Goal: Navigation & Orientation: Find specific page/section

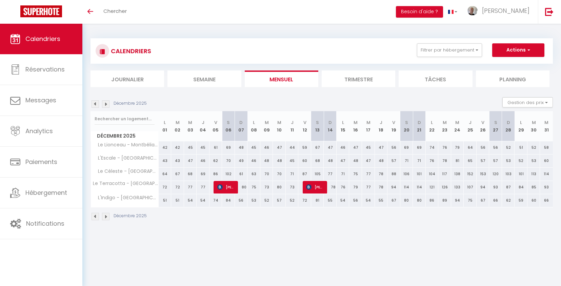
click at [93, 105] on img at bounding box center [95, 103] width 7 height 7
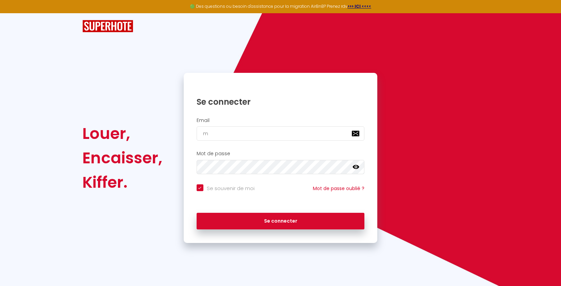
type input "mi"
checkbox input "true"
type input "mich"
checkbox input "true"
type input "michae"
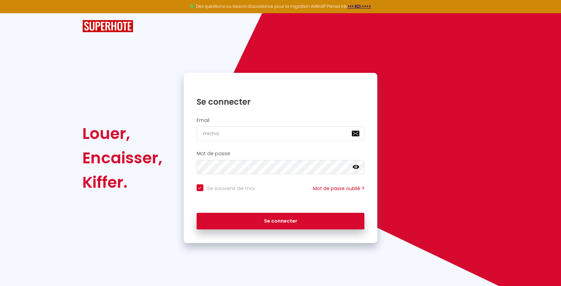
checkbox input "true"
type input "michaelc"
checkbox input "true"
type input "michaelcar"
checkbox input "true"
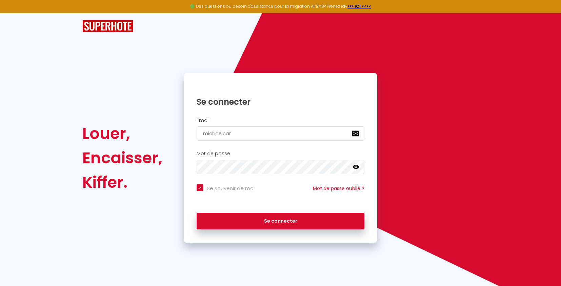
type input "michaelcarr"
checkbox input "true"
type input "michaelcarre"
checkbox input "true"
type input "michaelcarrer"
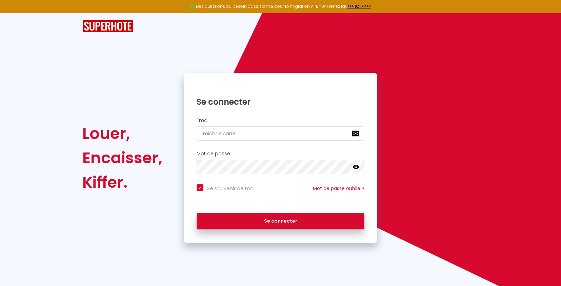
checkbox input "true"
type input "michaelcarrere"
checkbox input "true"
type input "michaelcarrere@"
checkbox input "true"
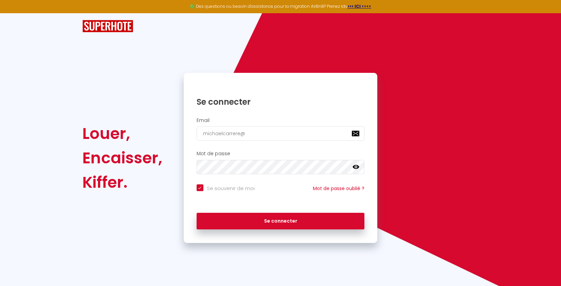
type input "michaelcarrere@g"
checkbox input "true"
type input "michaelcarrere@gm"
checkbox input "true"
type input "michaelcarrere@gma"
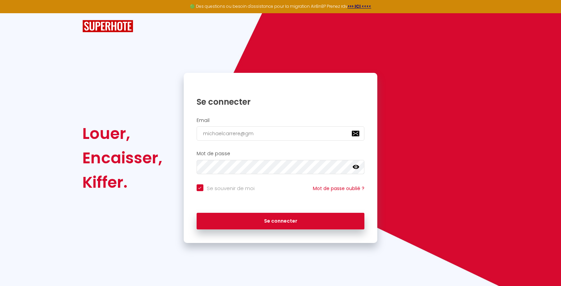
checkbox input "true"
type input "michaelcarrere@gmai"
checkbox input "true"
type input "[EMAIL_ADDRESS]"
checkbox input "true"
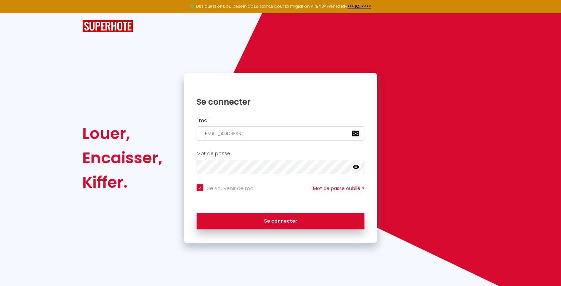
type input "[EMAIL_ADDRESS]."
checkbox input "true"
type input "michaelcarrere@gmail.c"
checkbox input "true"
type input "[EMAIL_ADDRESS][DOMAIN_NAME]"
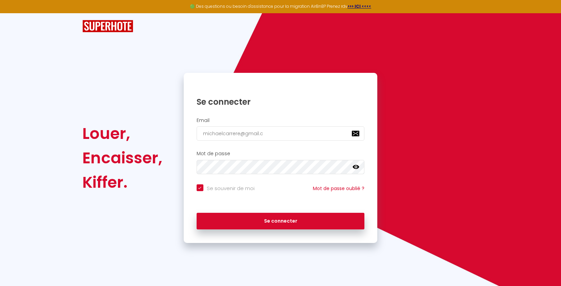
checkbox input "true"
type input "[EMAIL_ADDRESS][DOMAIN_NAME]"
checkbox input "true"
type input "[EMAIL_ADDRESS][DOMAIN_NAME]"
click at [281, 220] on button "Se connecter" at bounding box center [281, 221] width 168 height 17
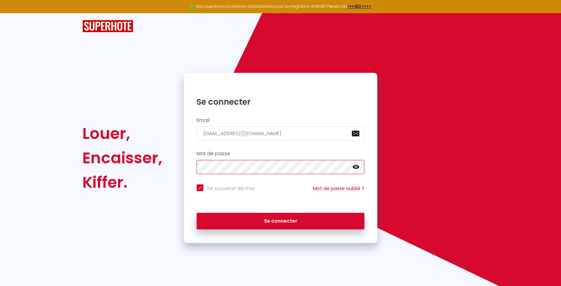
checkbox input "true"
